Goal: Transaction & Acquisition: Purchase product/service

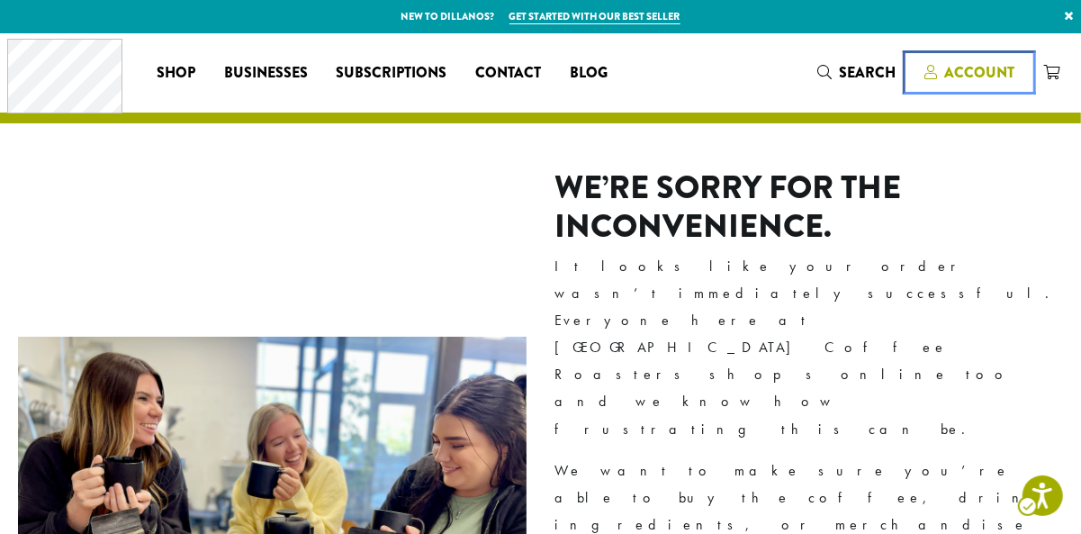
click at [969, 67] on span "Account" at bounding box center [979, 72] width 70 height 21
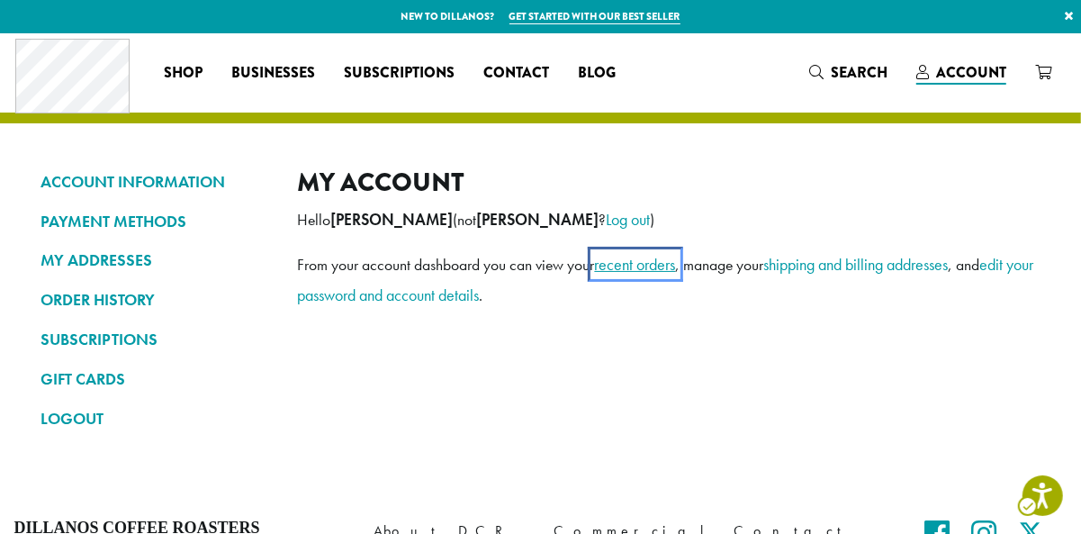
click at [635, 263] on link "account - recent orders" at bounding box center [635, 264] width 81 height 21
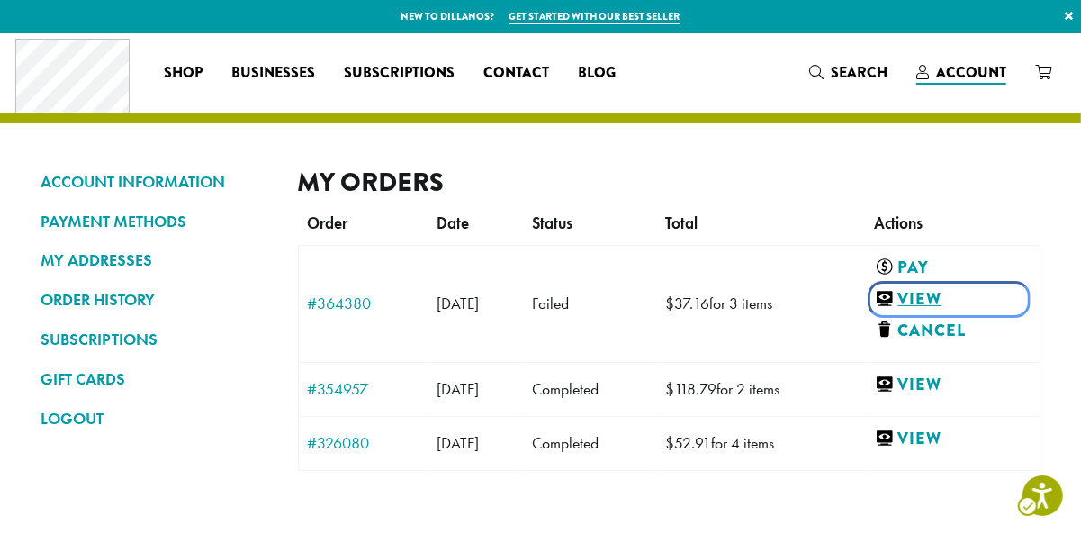
click at [942, 296] on link "account - View" at bounding box center [949, 299] width 148 height 22
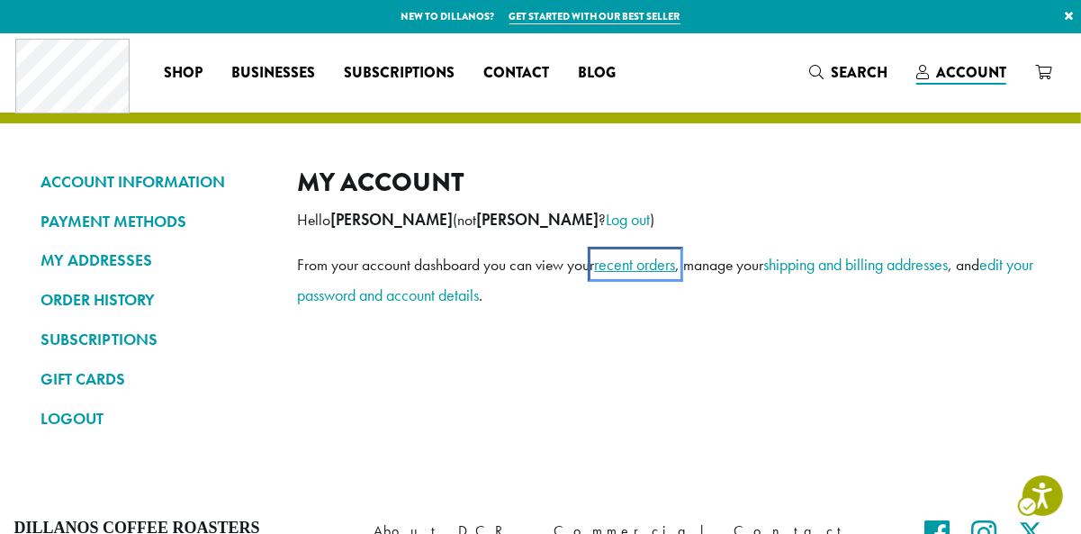
click at [629, 266] on link "account - recent orders" at bounding box center [635, 264] width 81 height 21
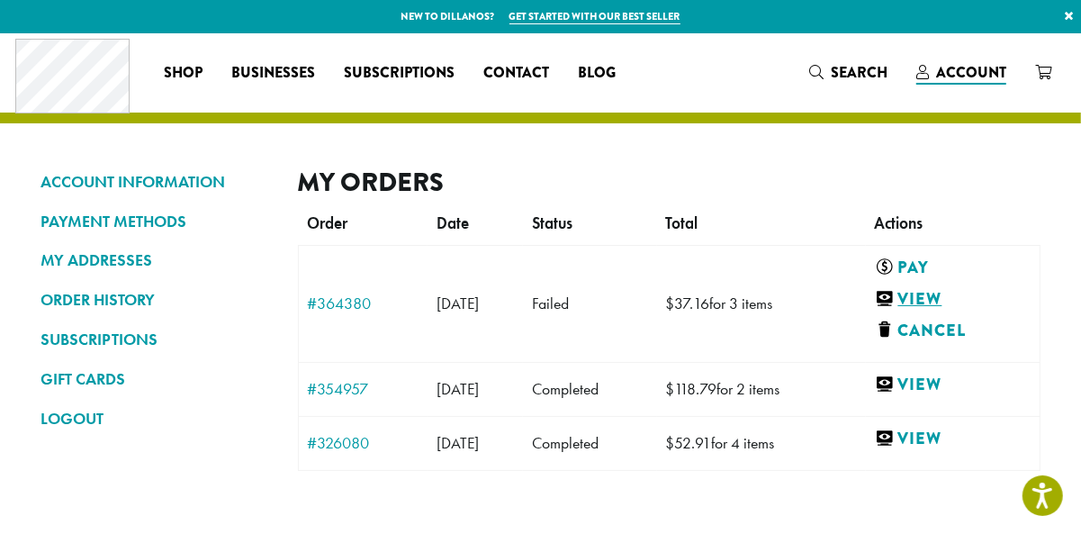
click at [960, 298] on link "View" at bounding box center [949, 299] width 148 height 22
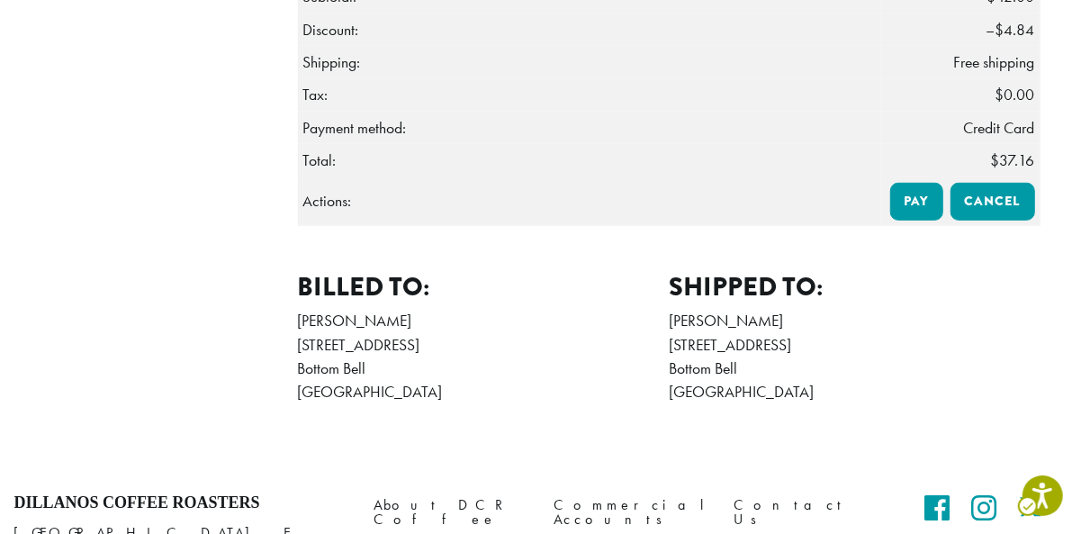
scroll to position [648, 0]
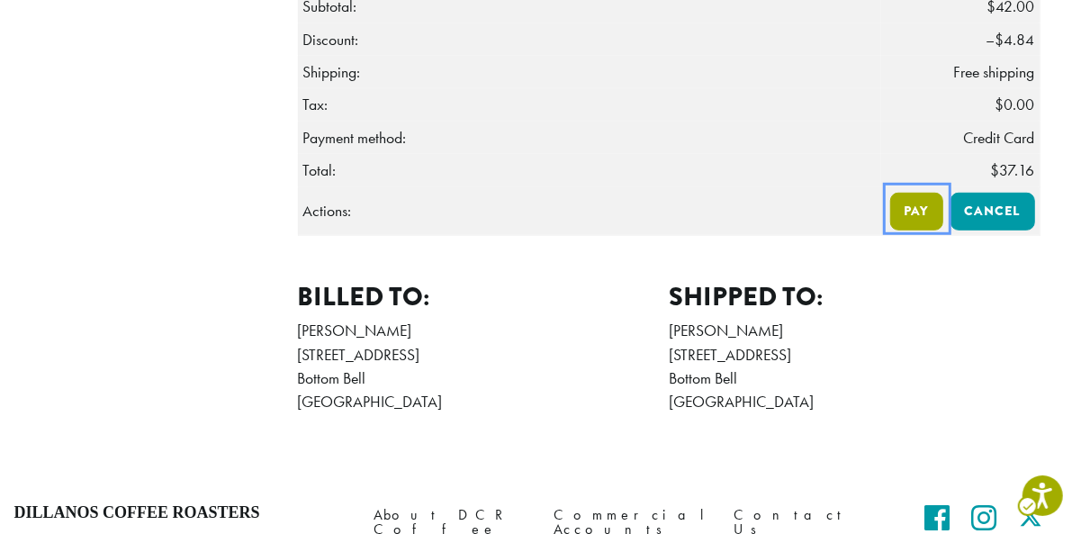
click at [918, 213] on link "cart - Pay" at bounding box center [916, 212] width 53 height 38
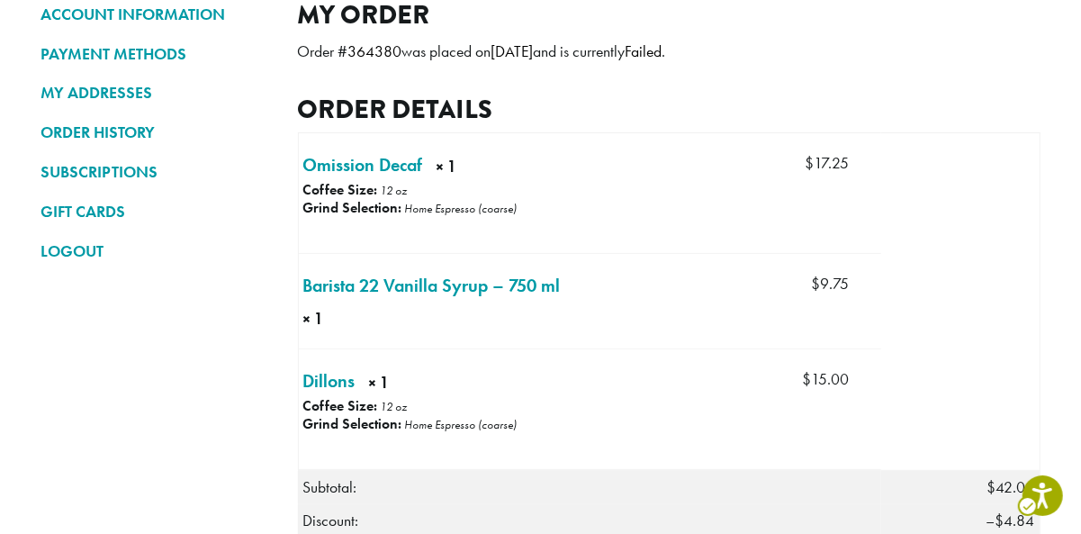
scroll to position [323, 0]
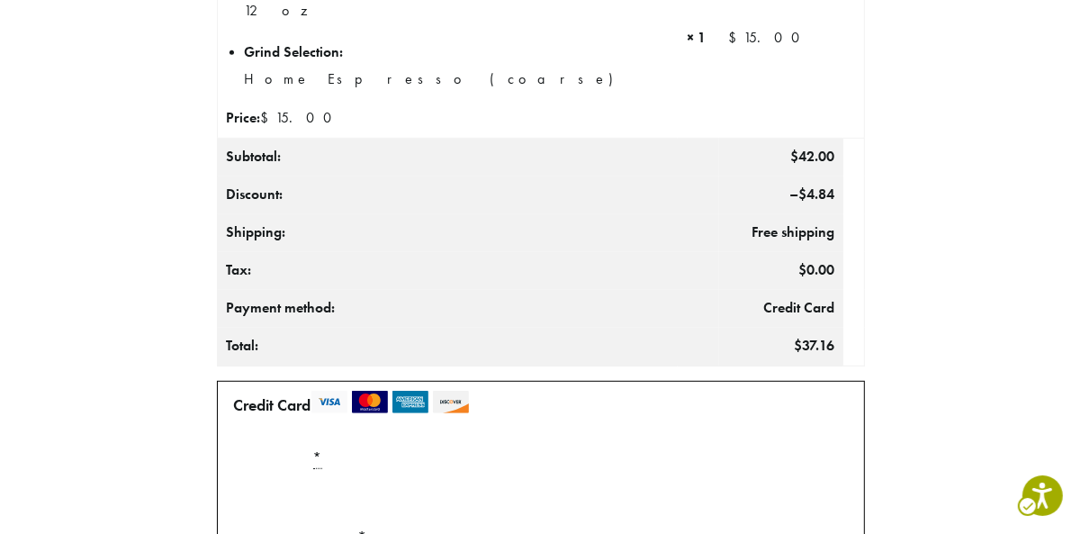
scroll to position [671, 0]
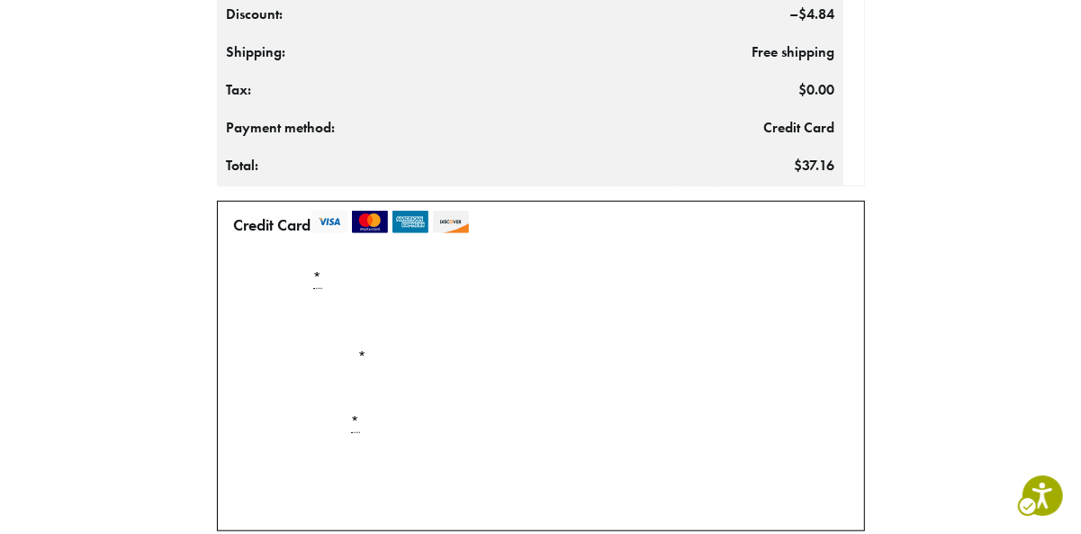
click at [438, 357] on label "Expiration (MM/YY) *" at bounding box center [541, 357] width 628 height 29
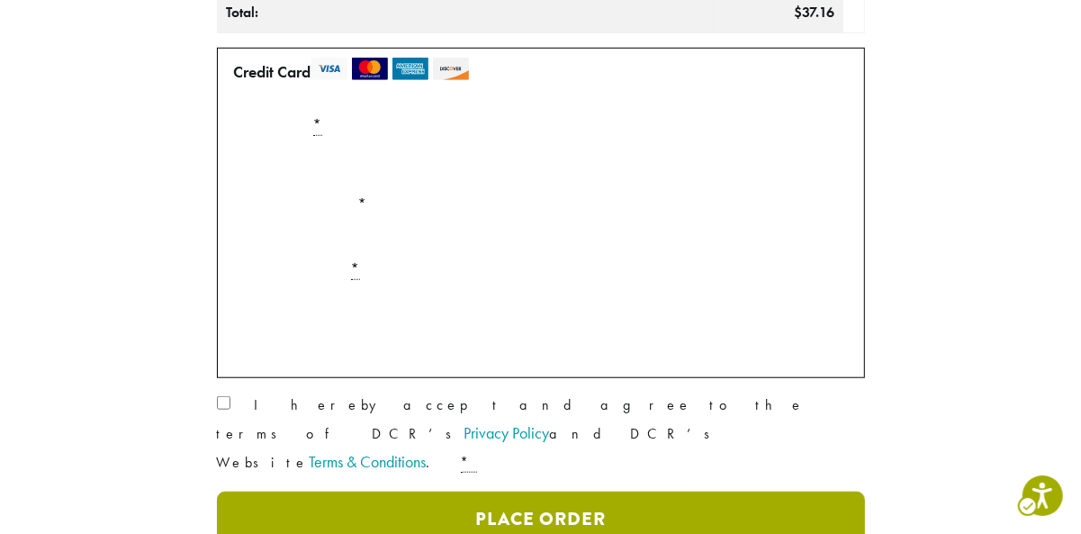
scroll to position [840, 0]
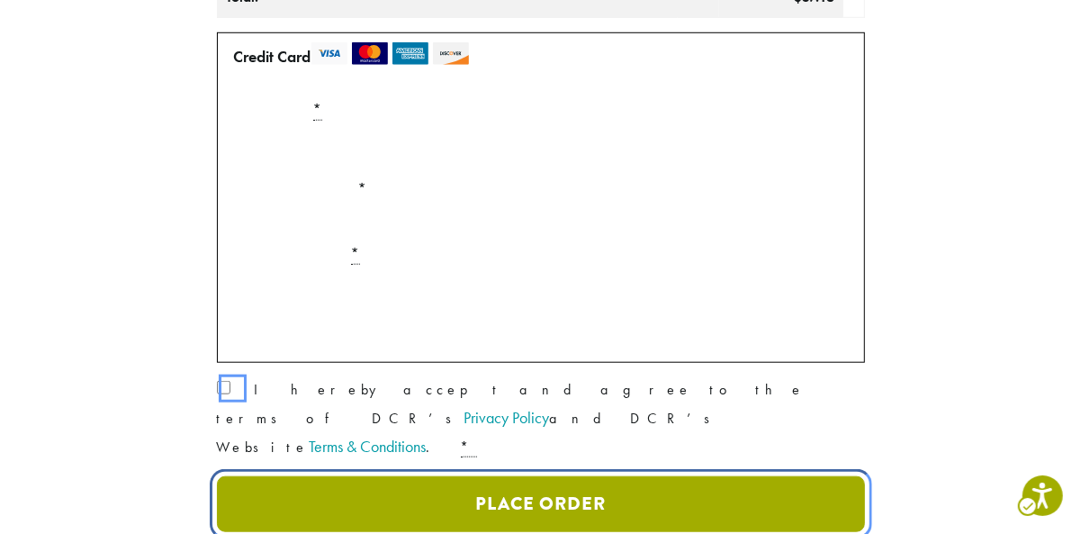
click at [569, 476] on button "Place Order" at bounding box center [541, 504] width 648 height 56
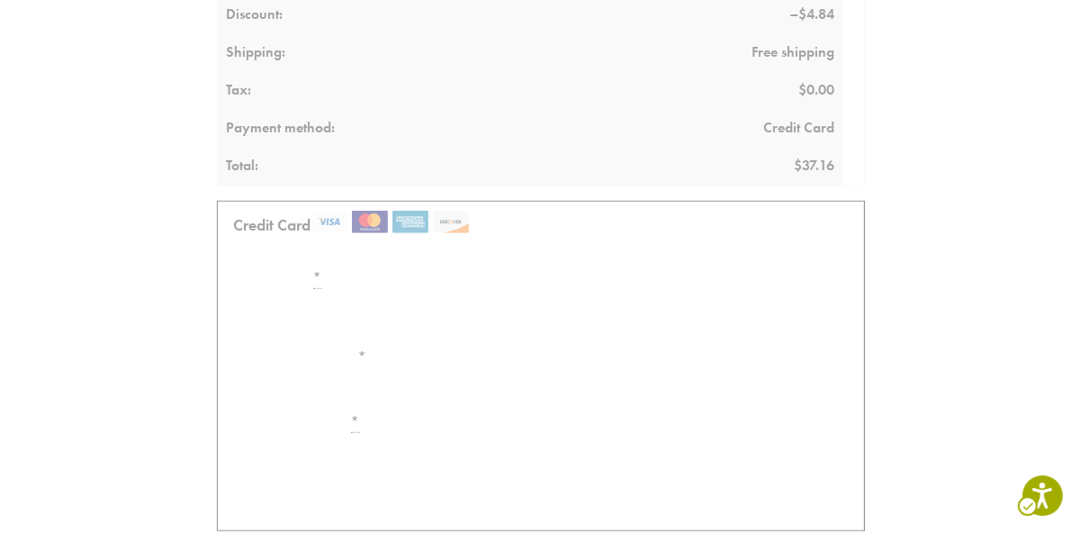
scroll to position [1008, 0]
